Goal: Information Seeking & Learning: Learn about a topic

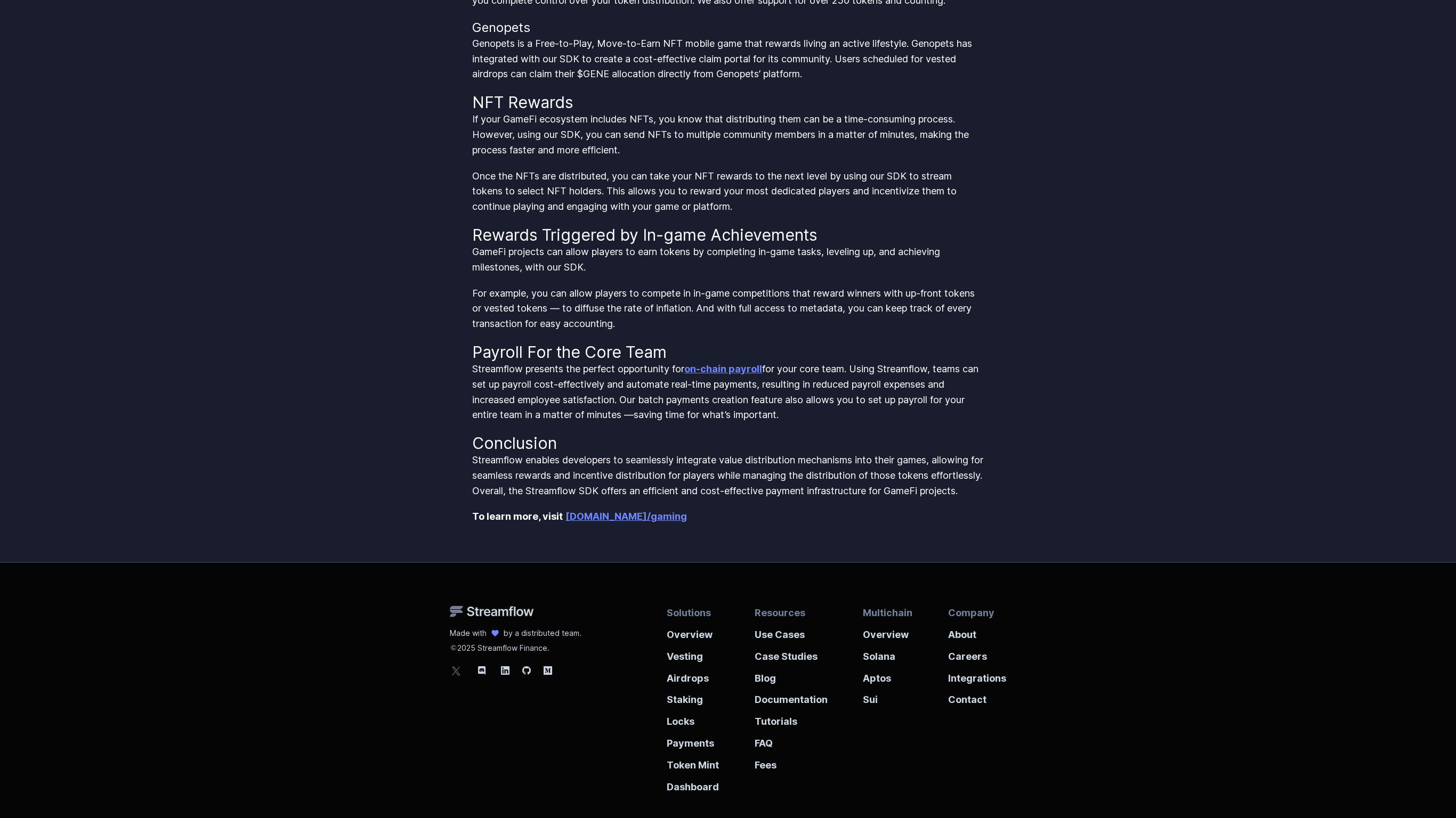
scroll to position [886, 0]
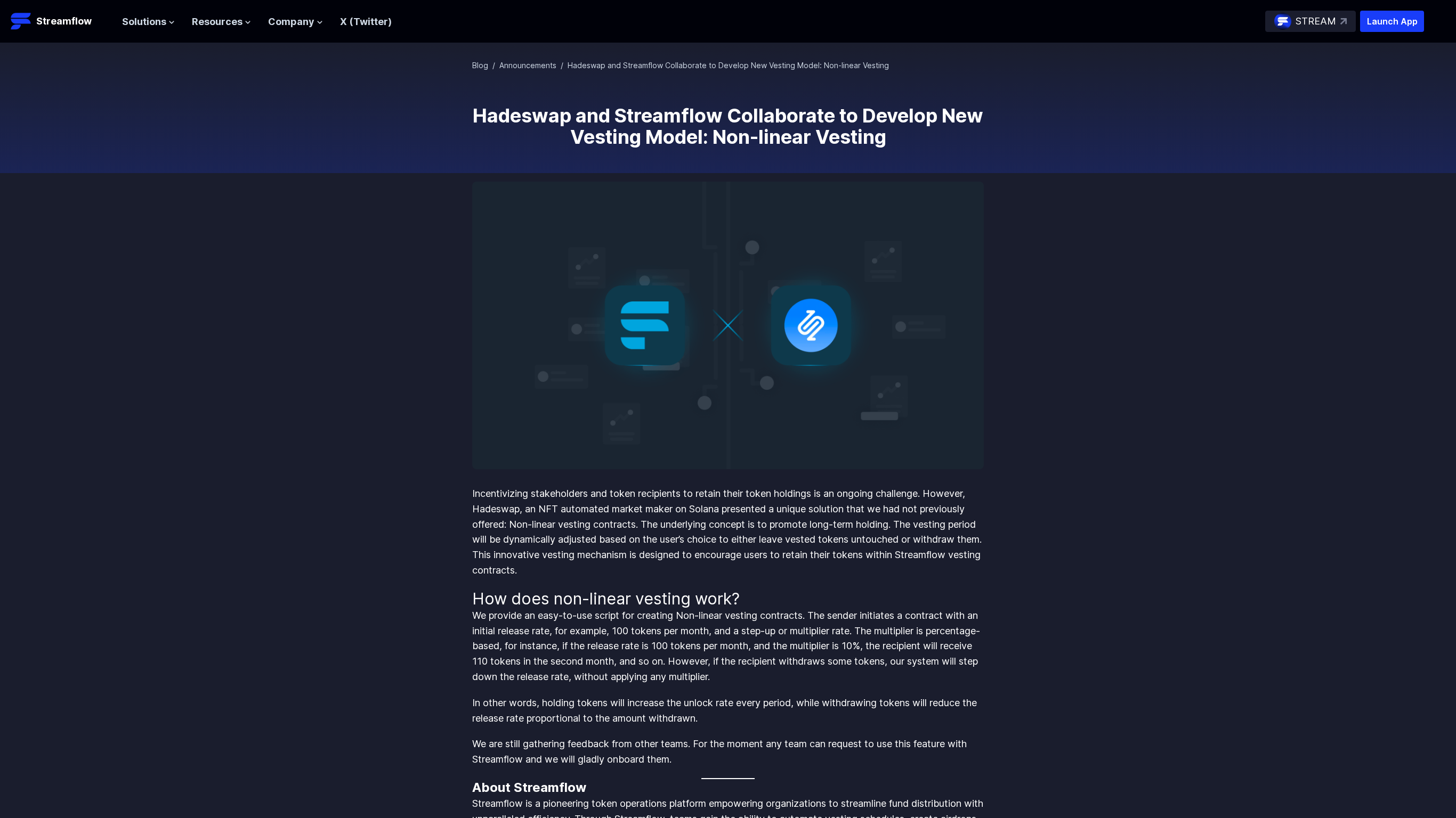
scroll to position [661, 0]
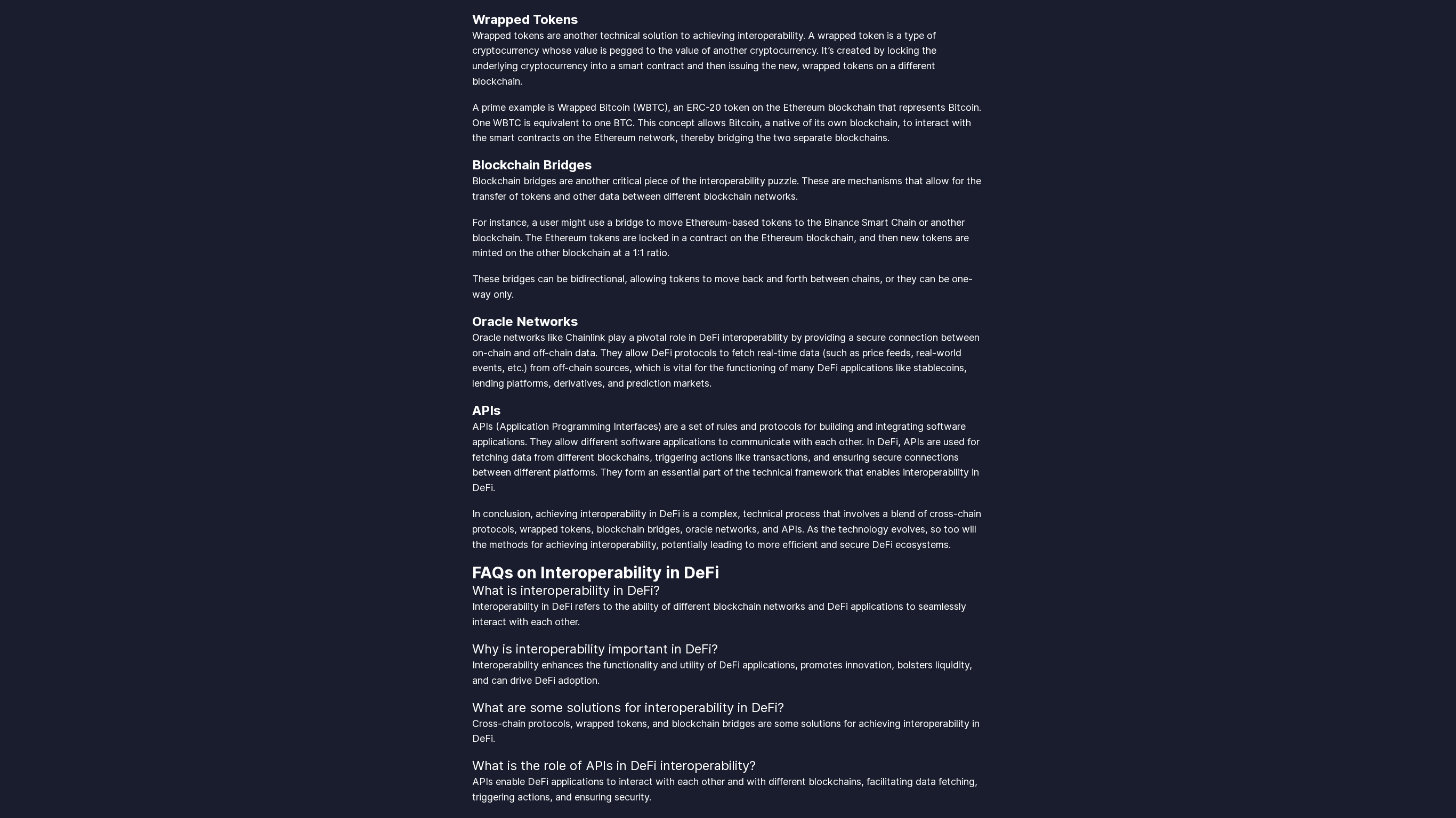
scroll to position [2881, 0]
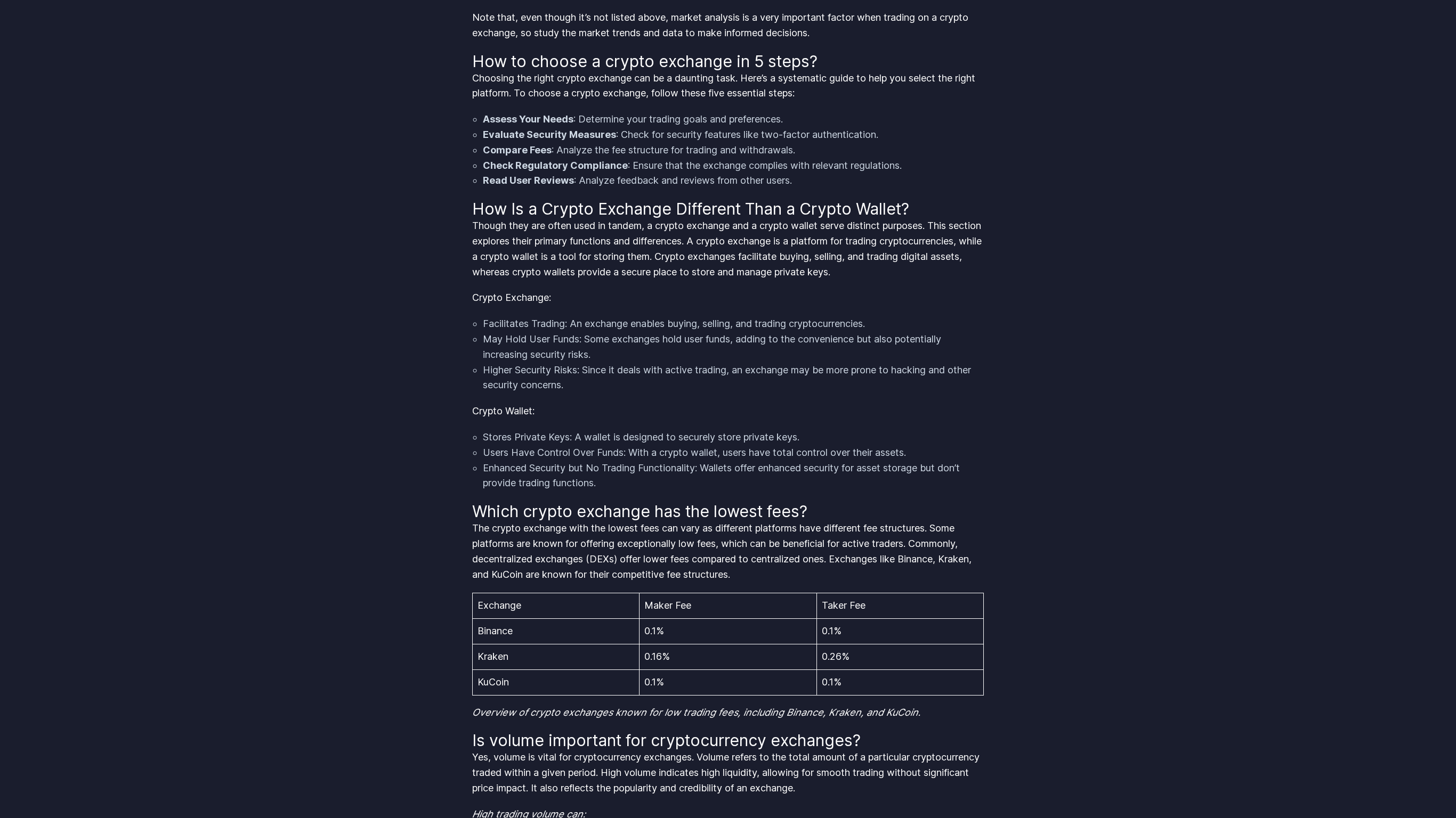
scroll to position [3183, 0]
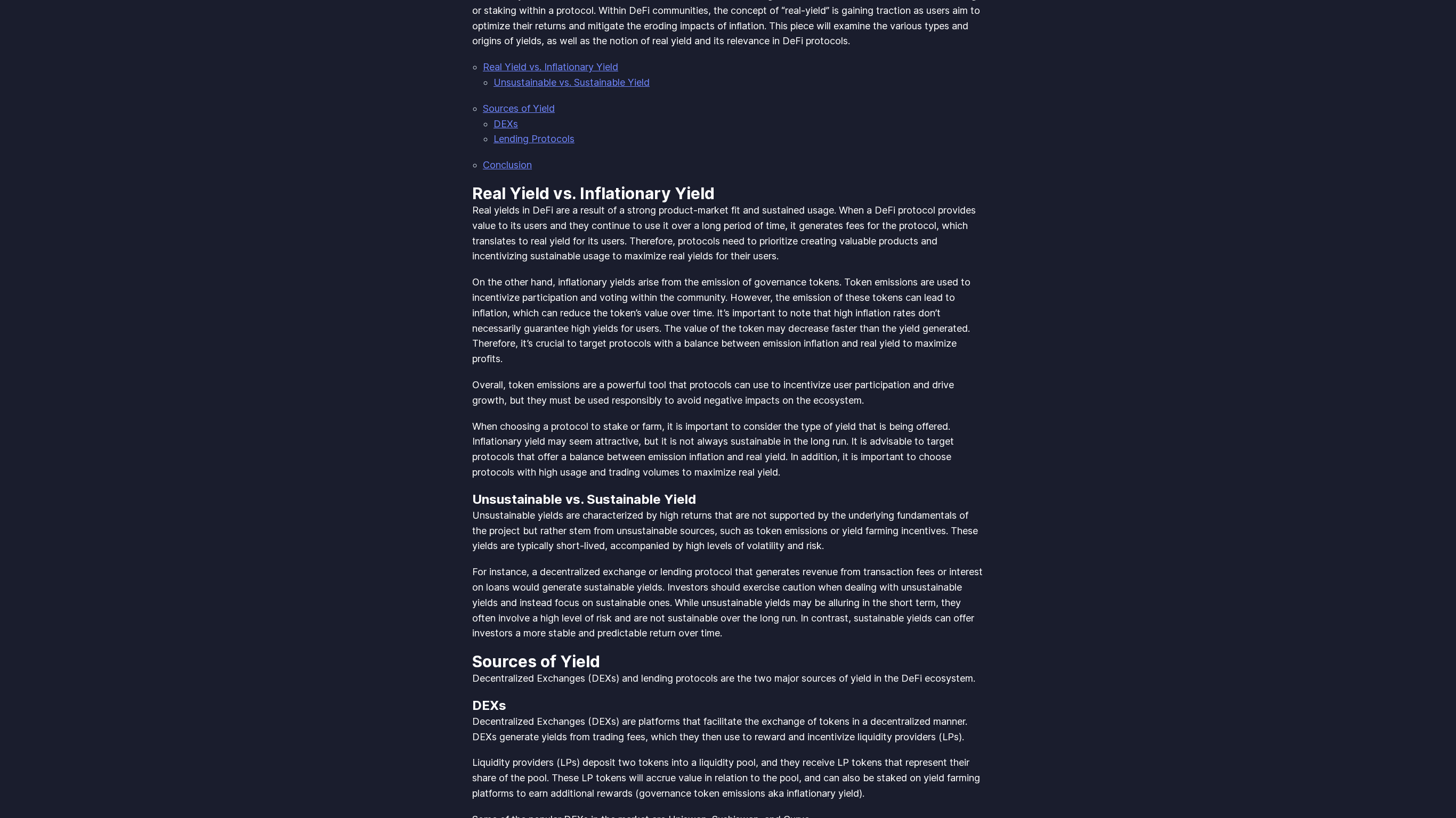
scroll to position [1534, 0]
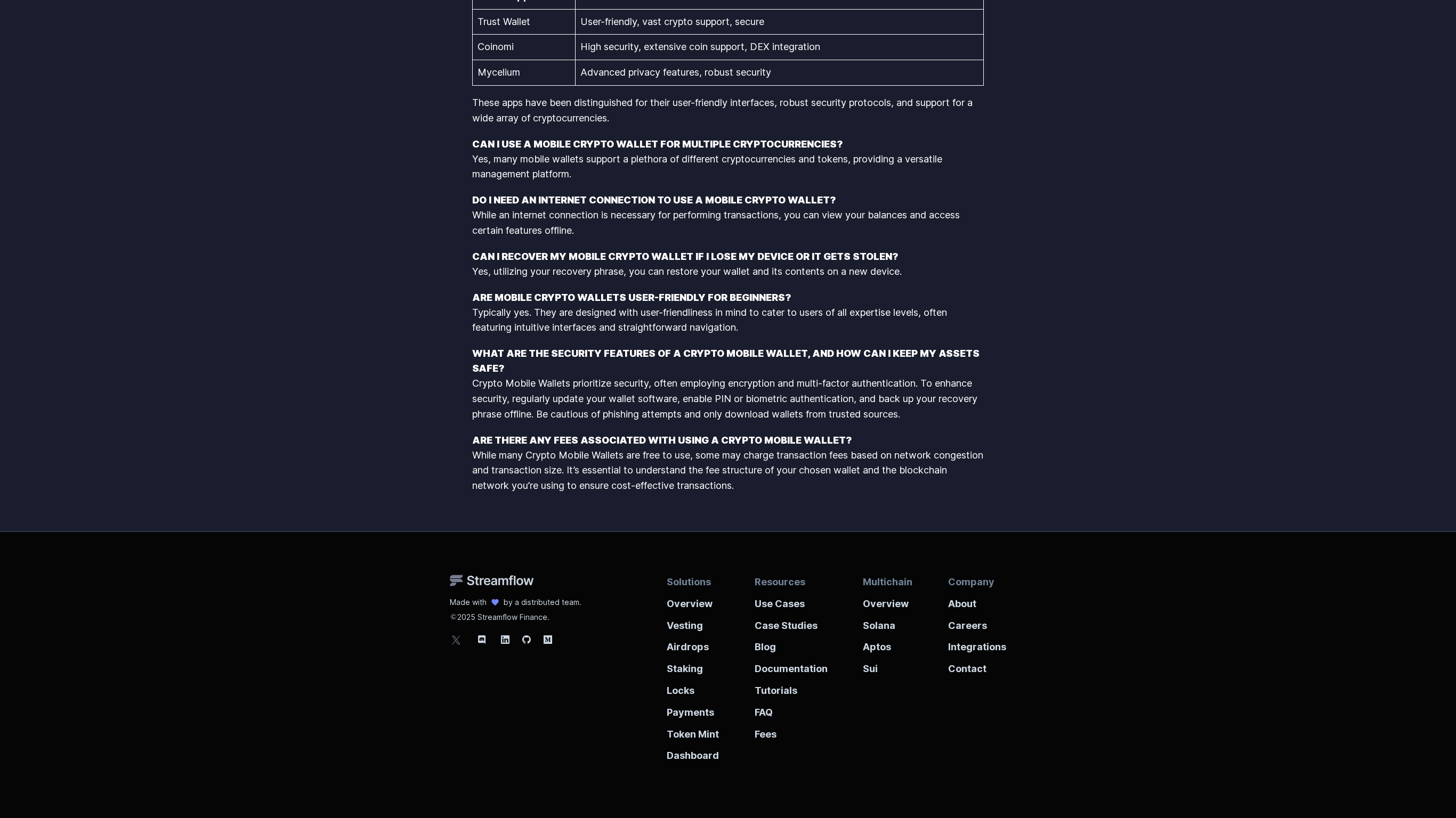
scroll to position [1640, 0]
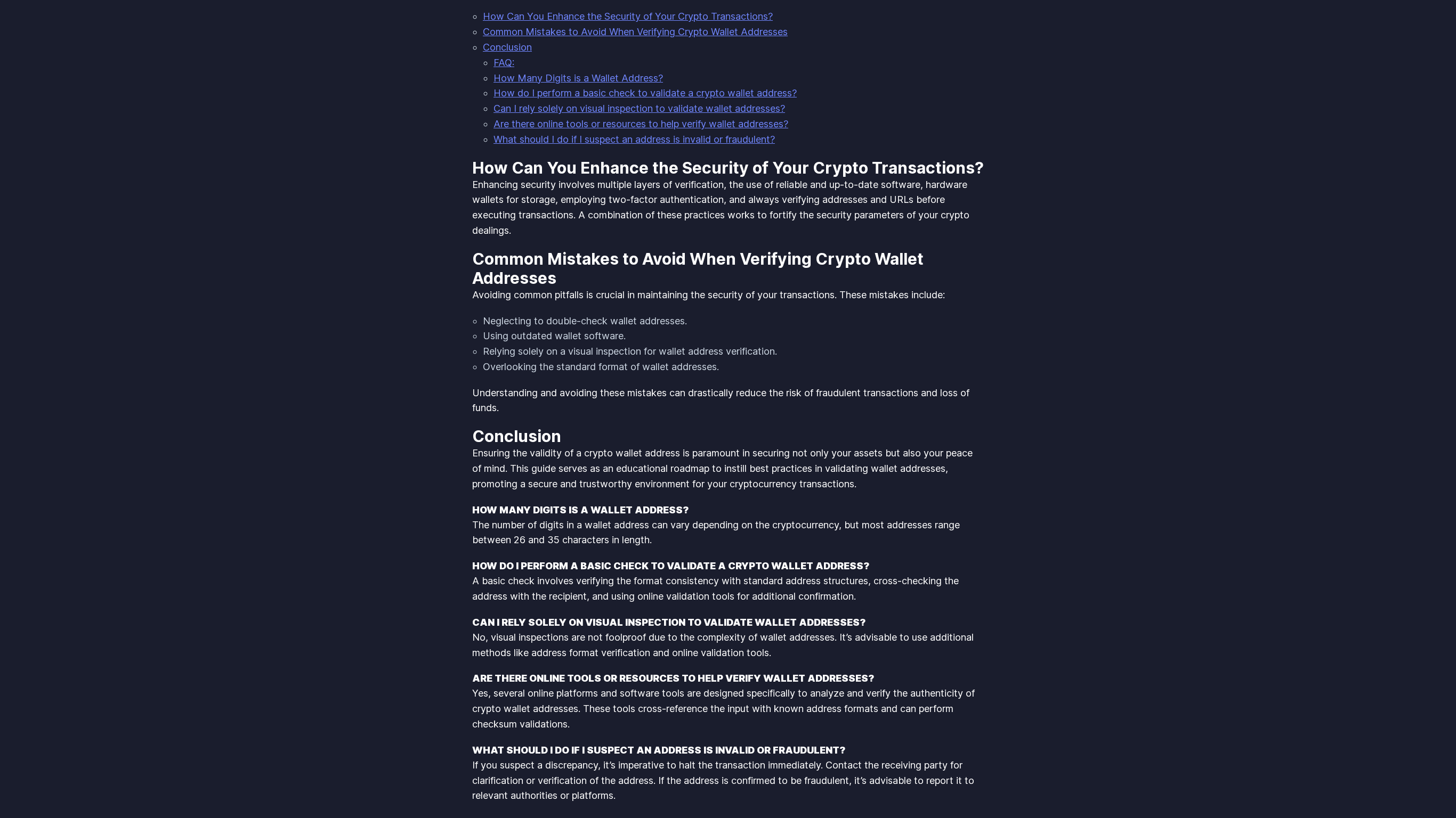
scroll to position [1153, 0]
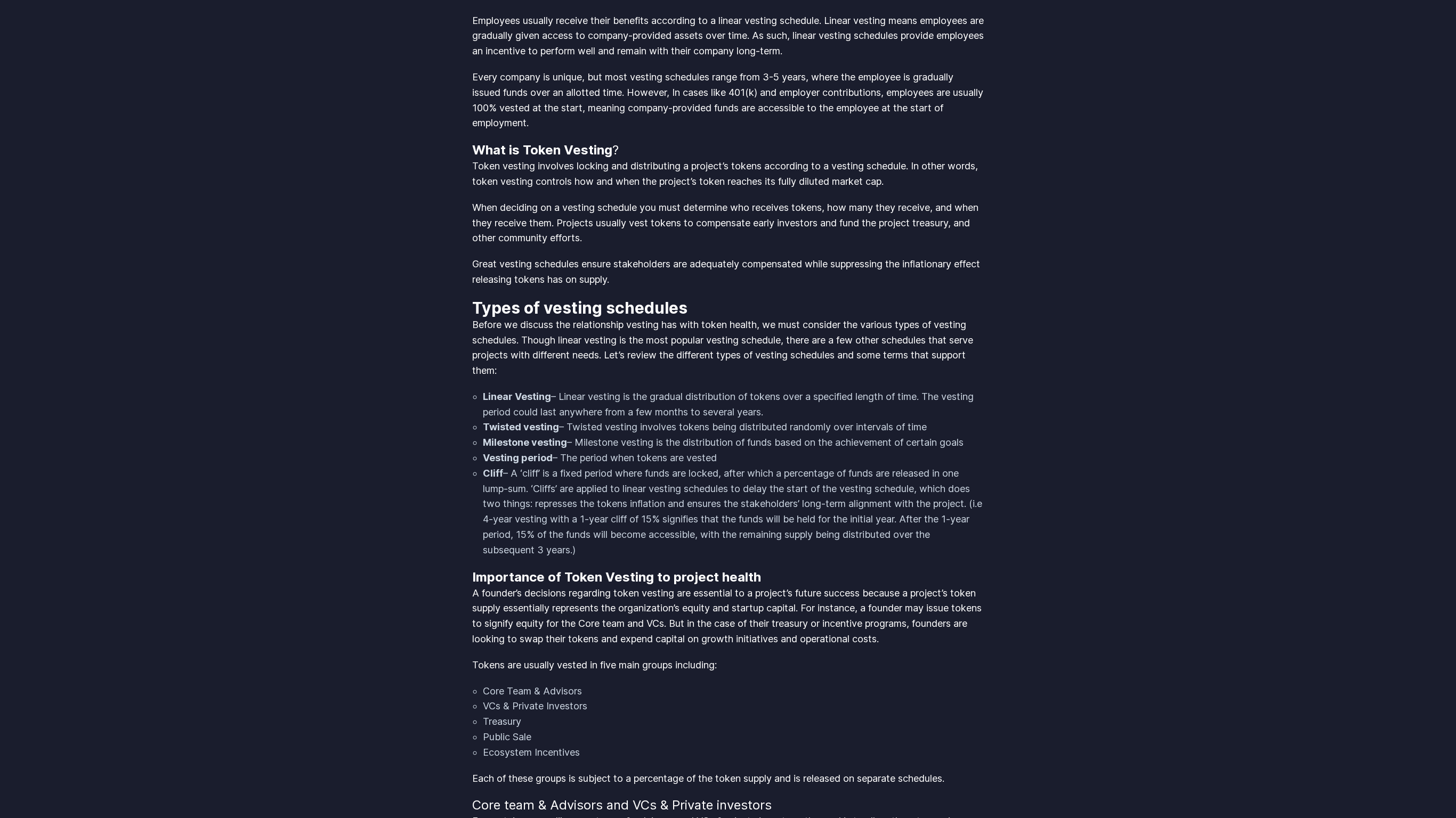
scroll to position [1591, 0]
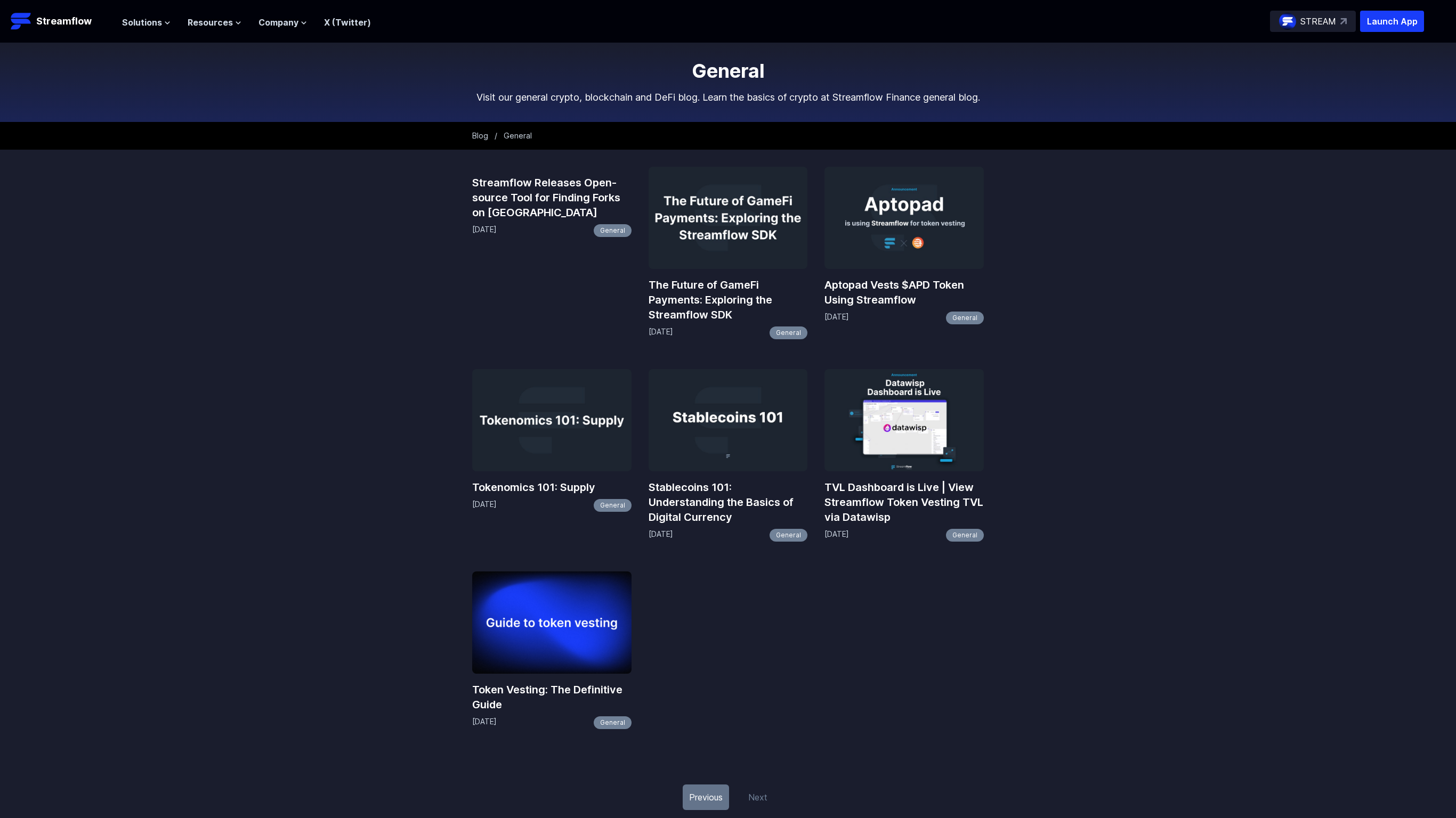
scroll to position [340, 0]
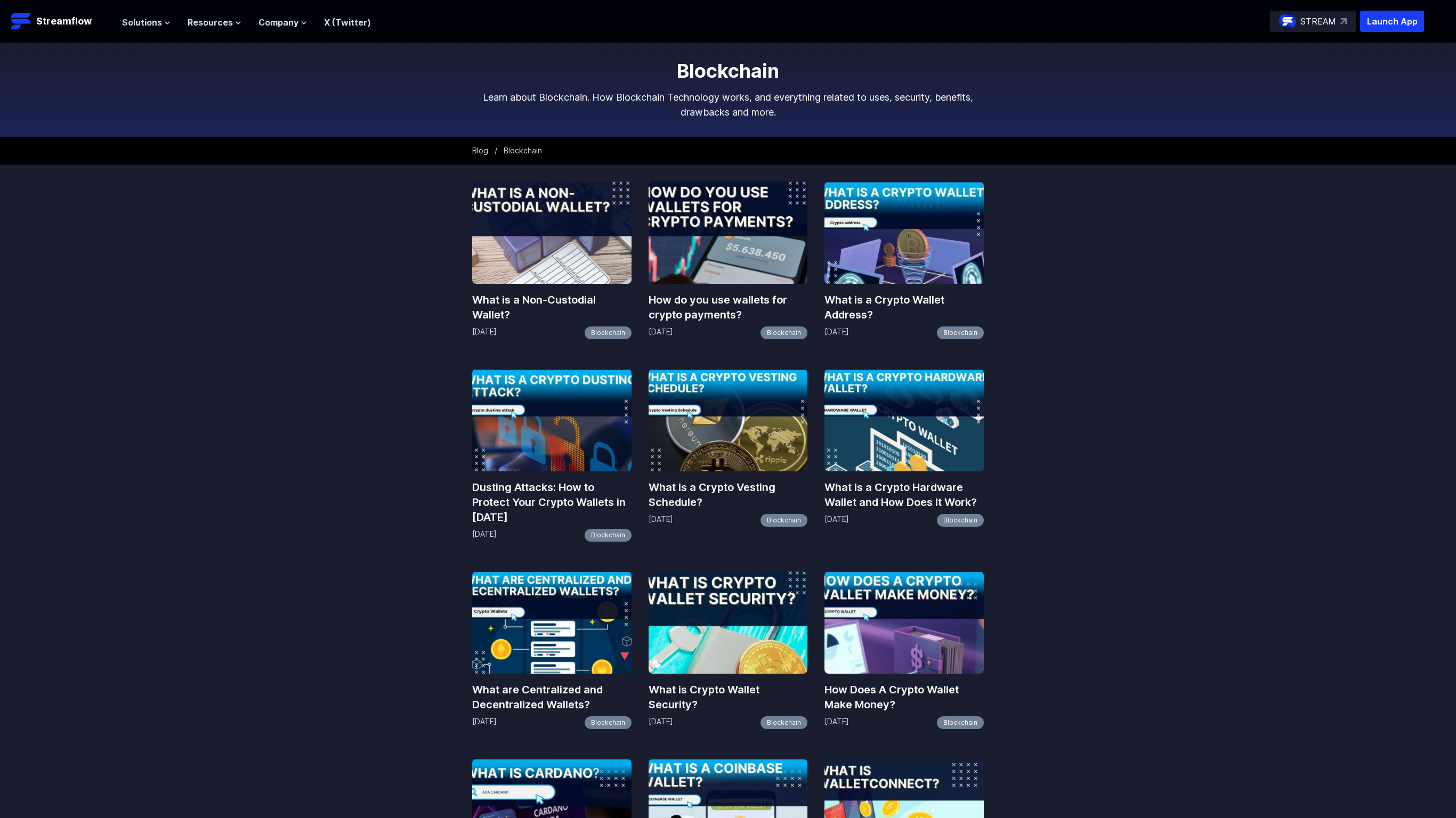
scroll to position [670, 0]
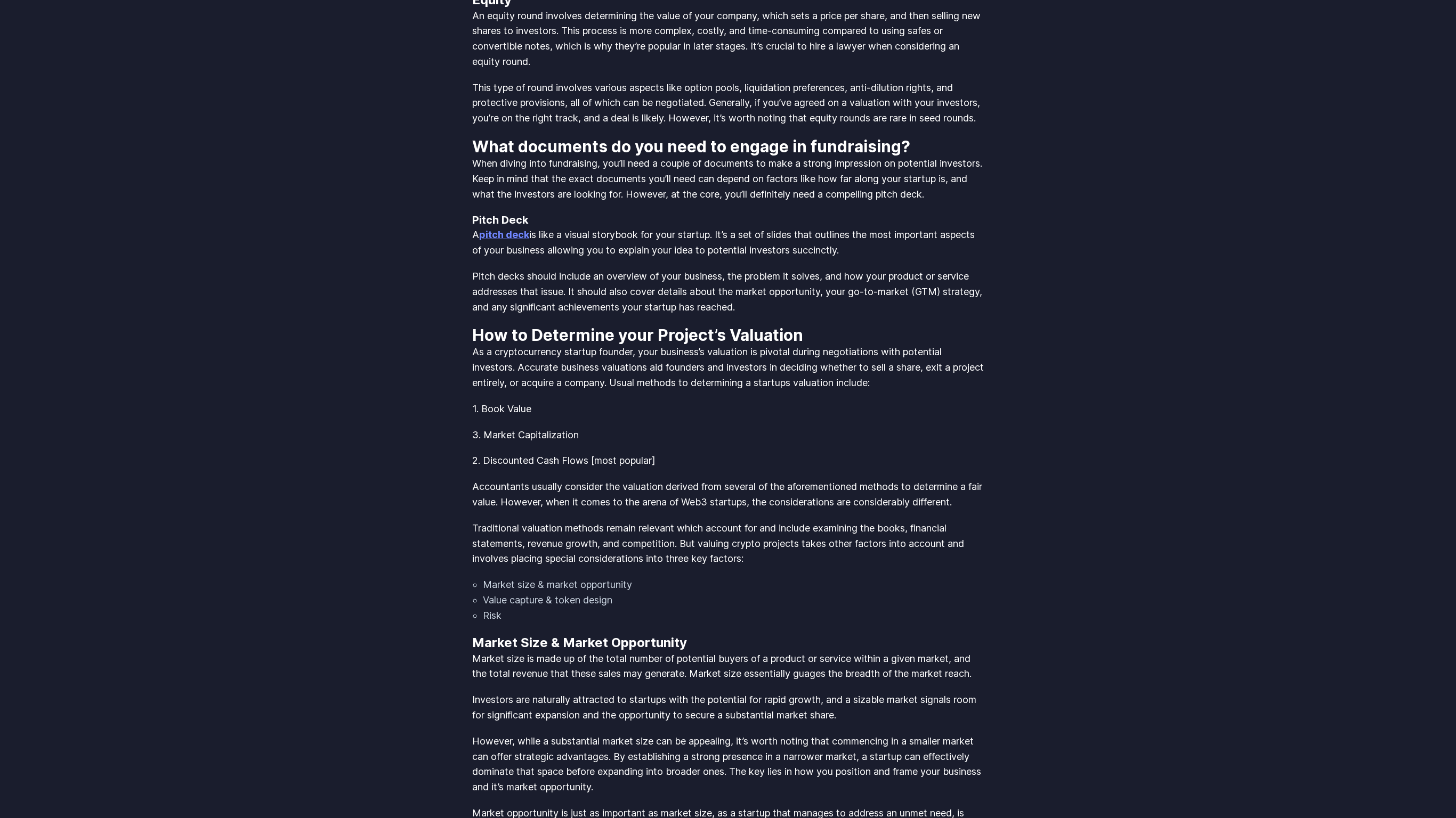
scroll to position [3183, 0]
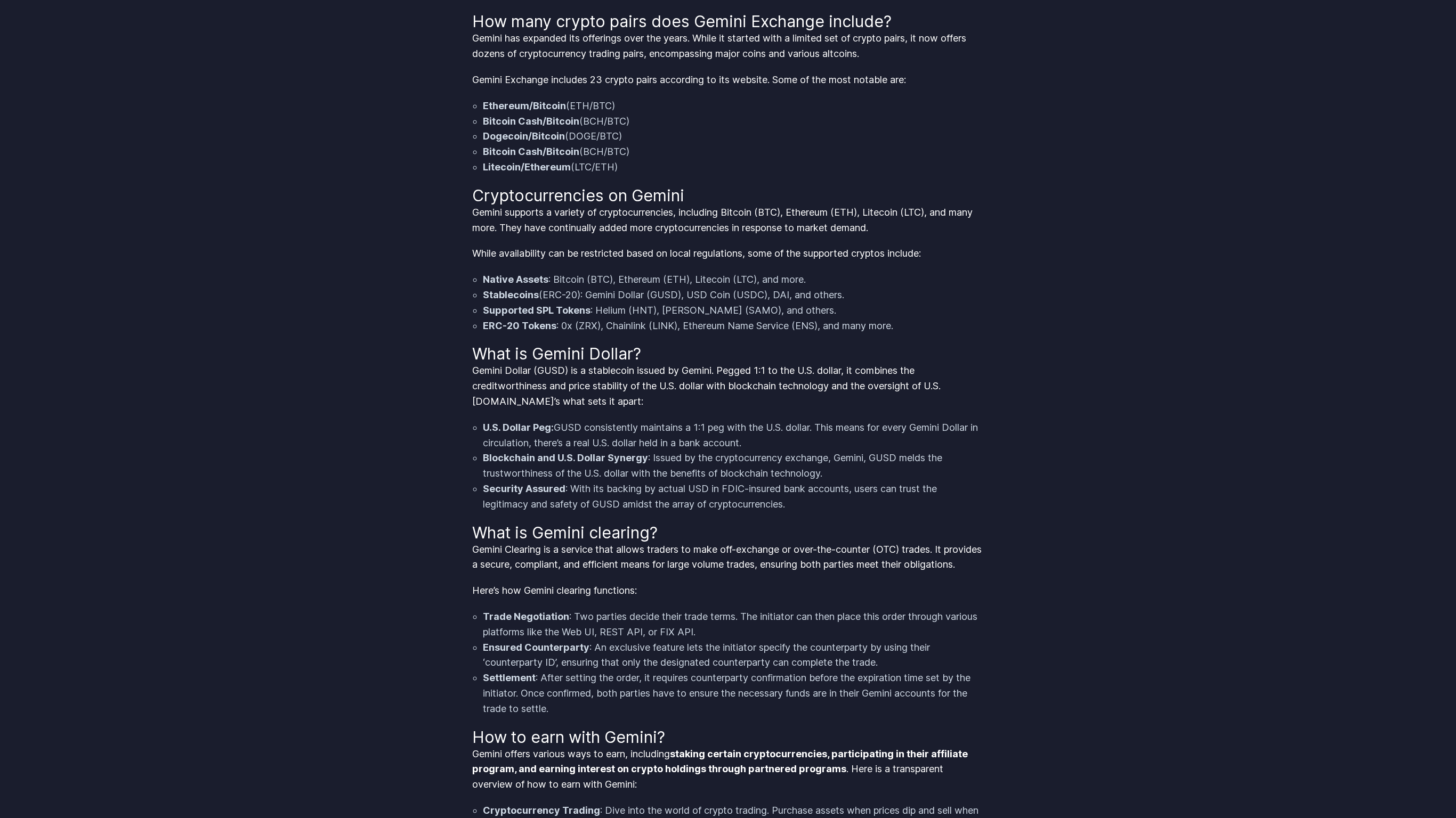
scroll to position [3183, 0]
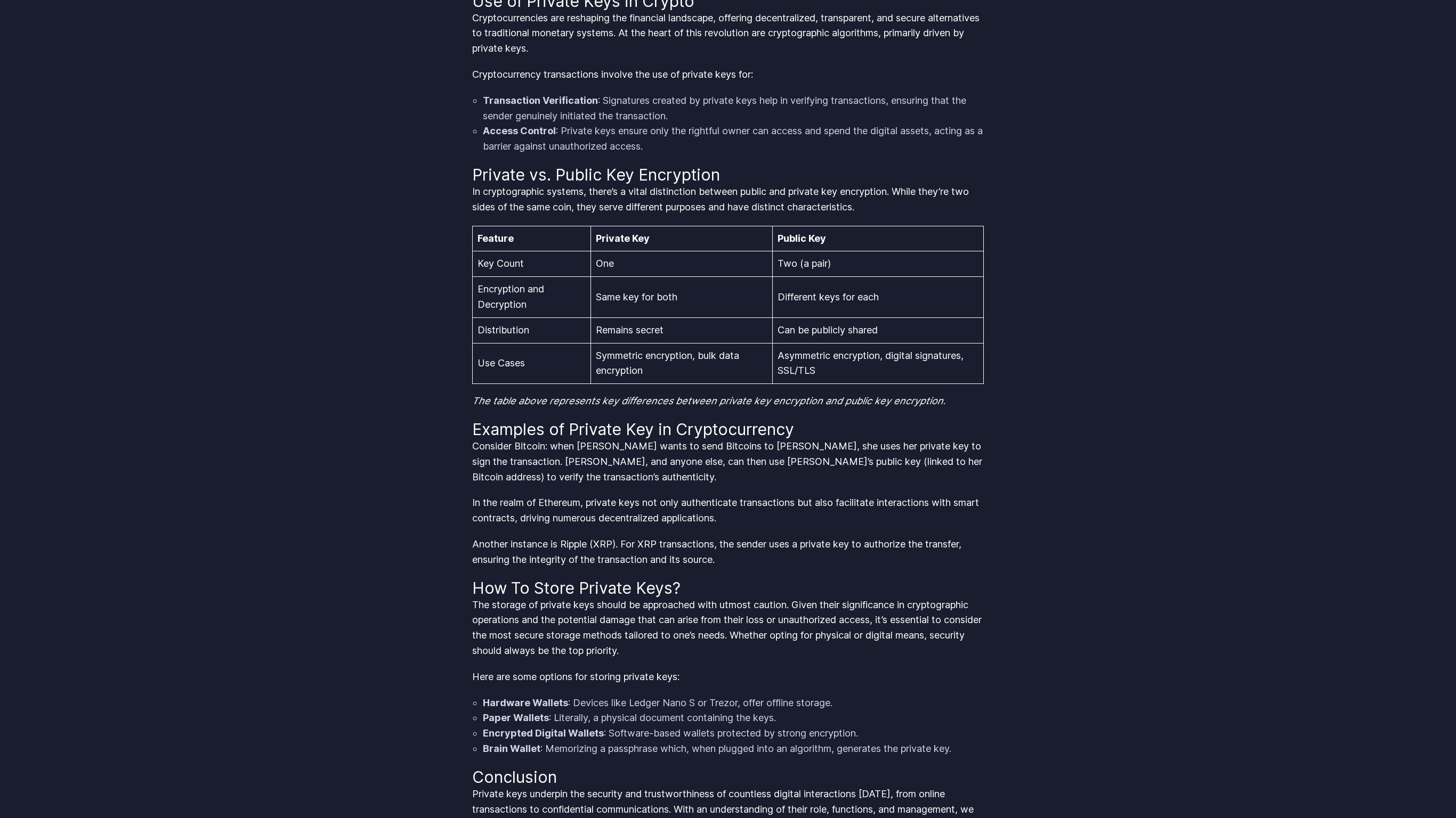
scroll to position [3183, 0]
